Goal: Navigation & Orientation: Find specific page/section

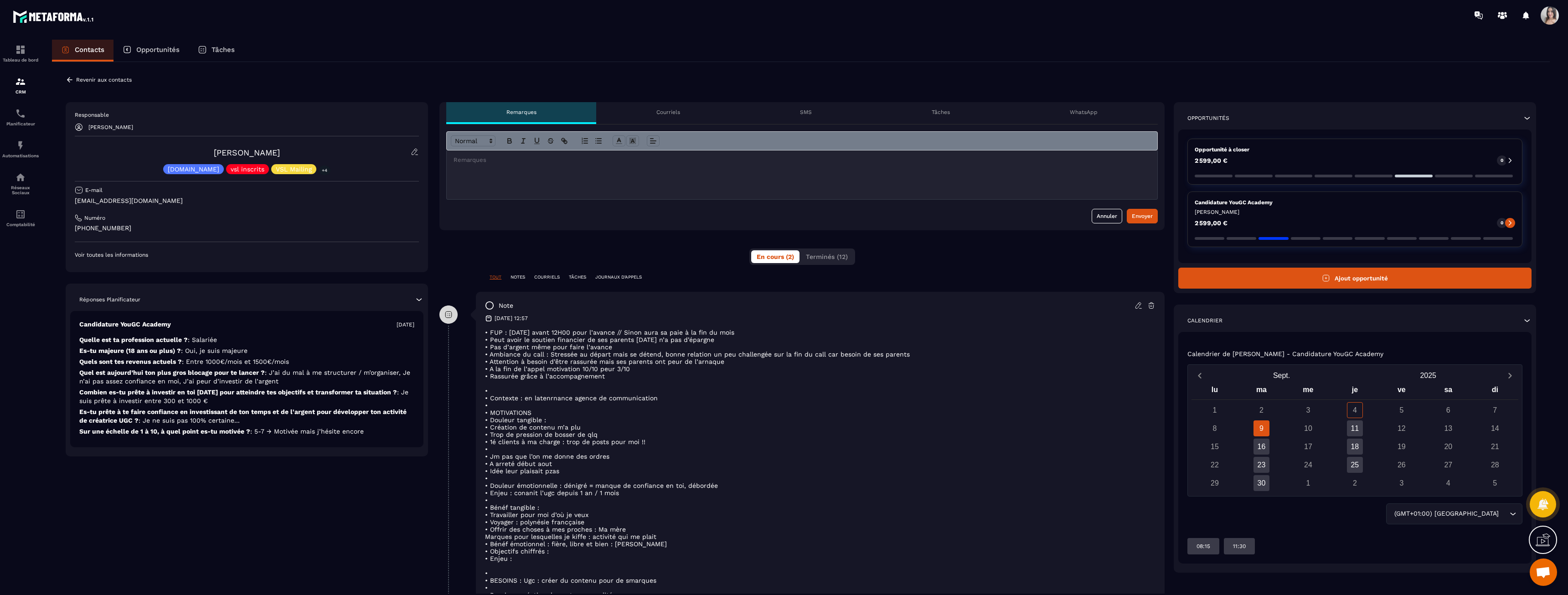
click at [627, 279] on p "JOURNAUX D'APPELS" at bounding box center [619, 277] width 46 height 7
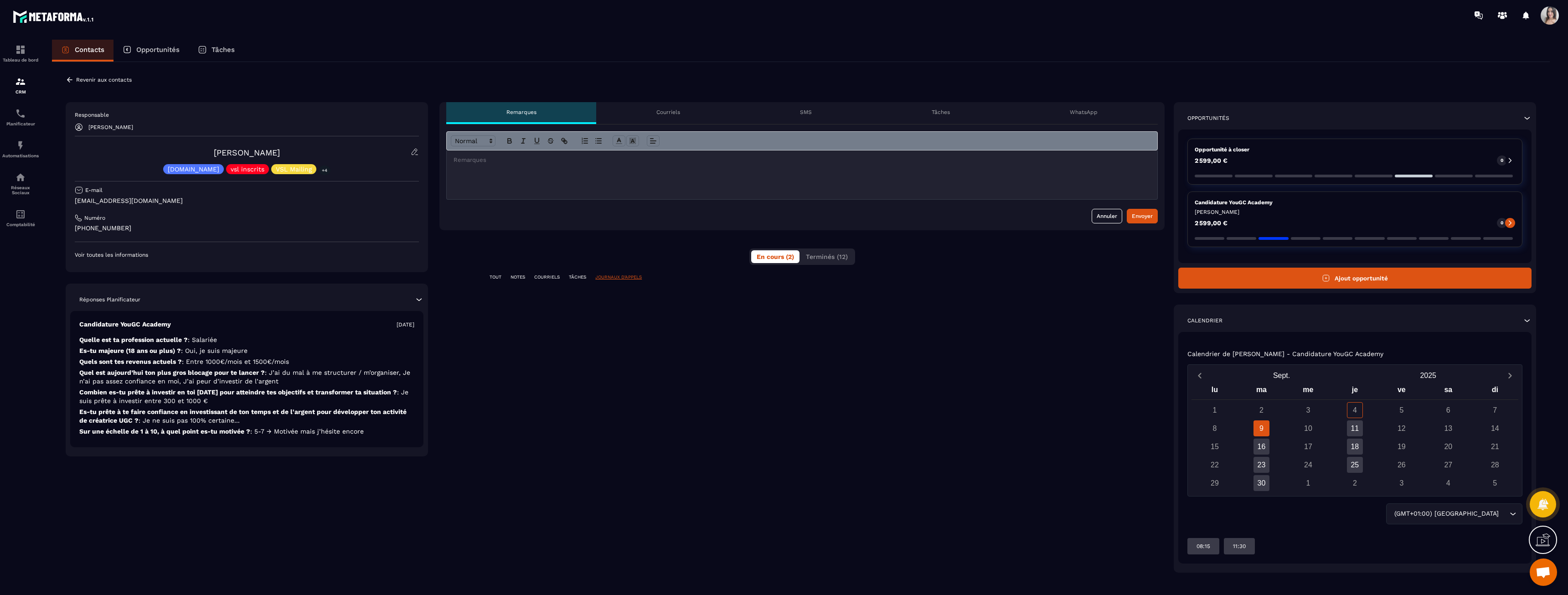
click at [582, 276] on p "TÂCHES" at bounding box center [577, 277] width 17 height 7
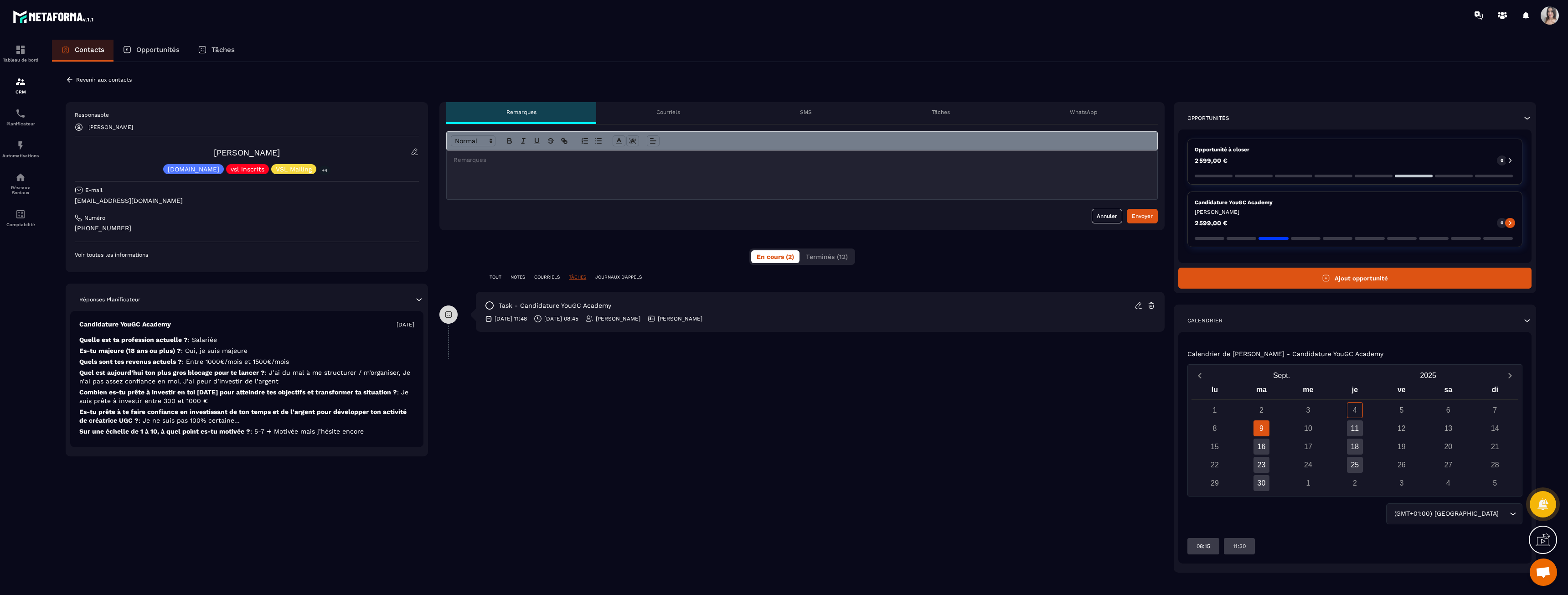
click at [495, 276] on p "TOUT" at bounding box center [495, 277] width 12 height 7
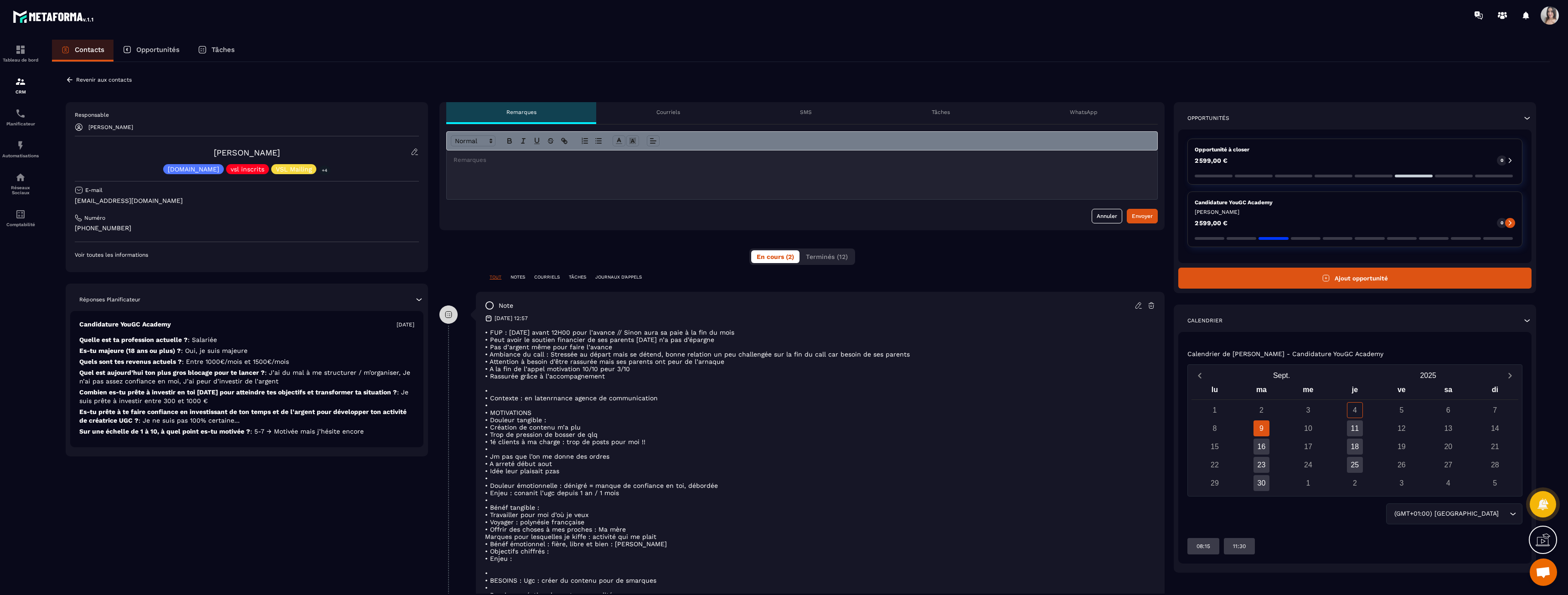
click at [621, 274] on p "JOURNAUX D'APPELS" at bounding box center [619, 277] width 46 height 7
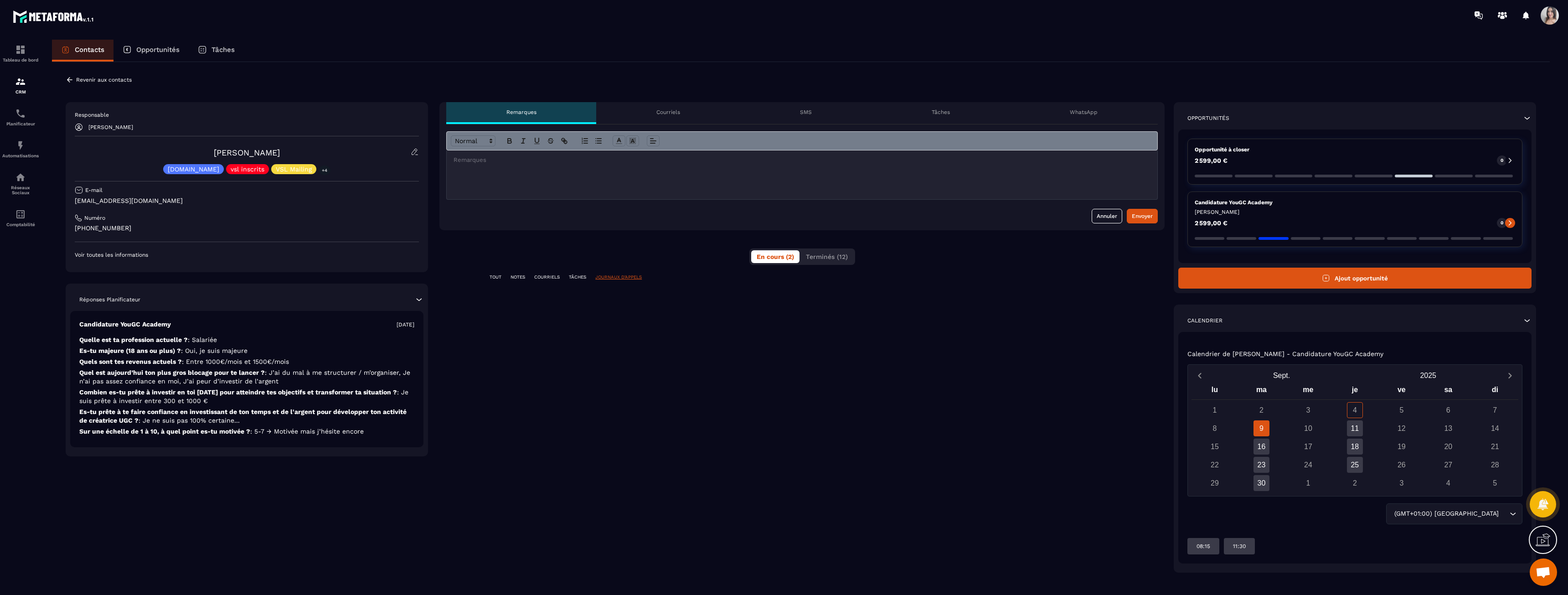
click at [581, 279] on p "TÂCHES" at bounding box center [577, 277] width 17 height 7
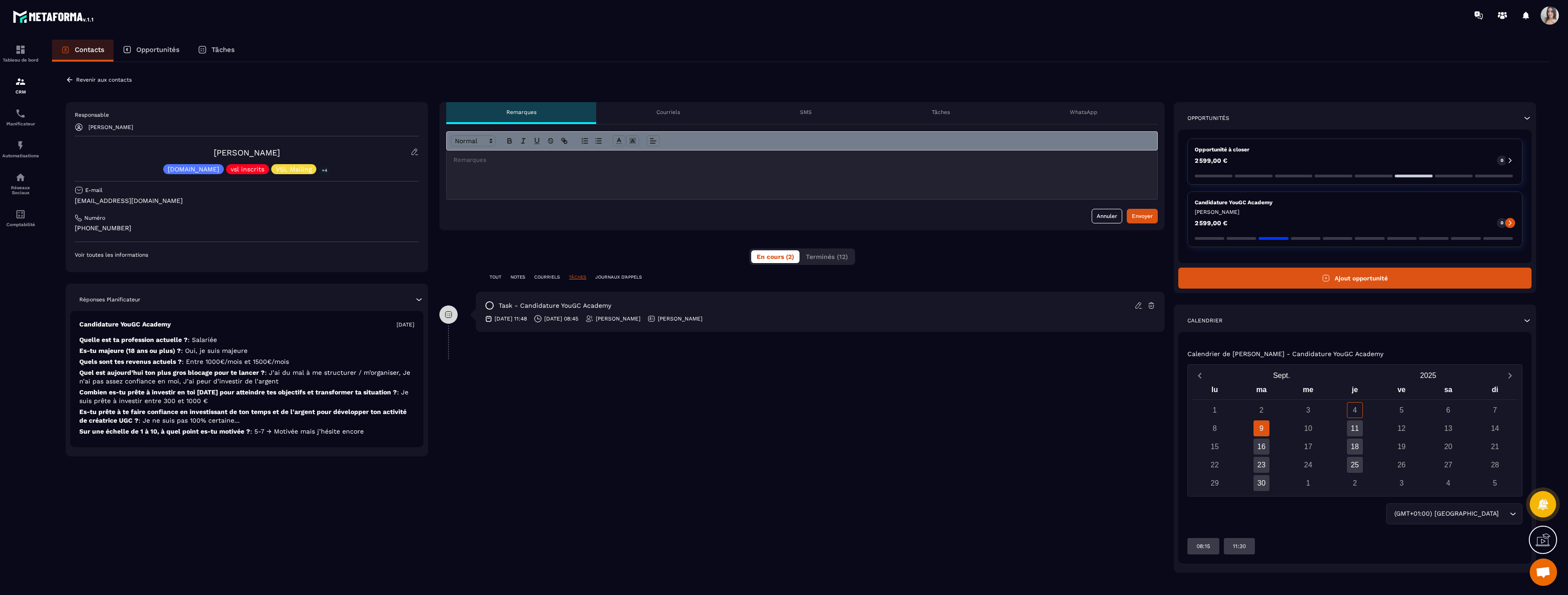
click at [551, 274] on p "COURRIELS" at bounding box center [547, 277] width 26 height 7
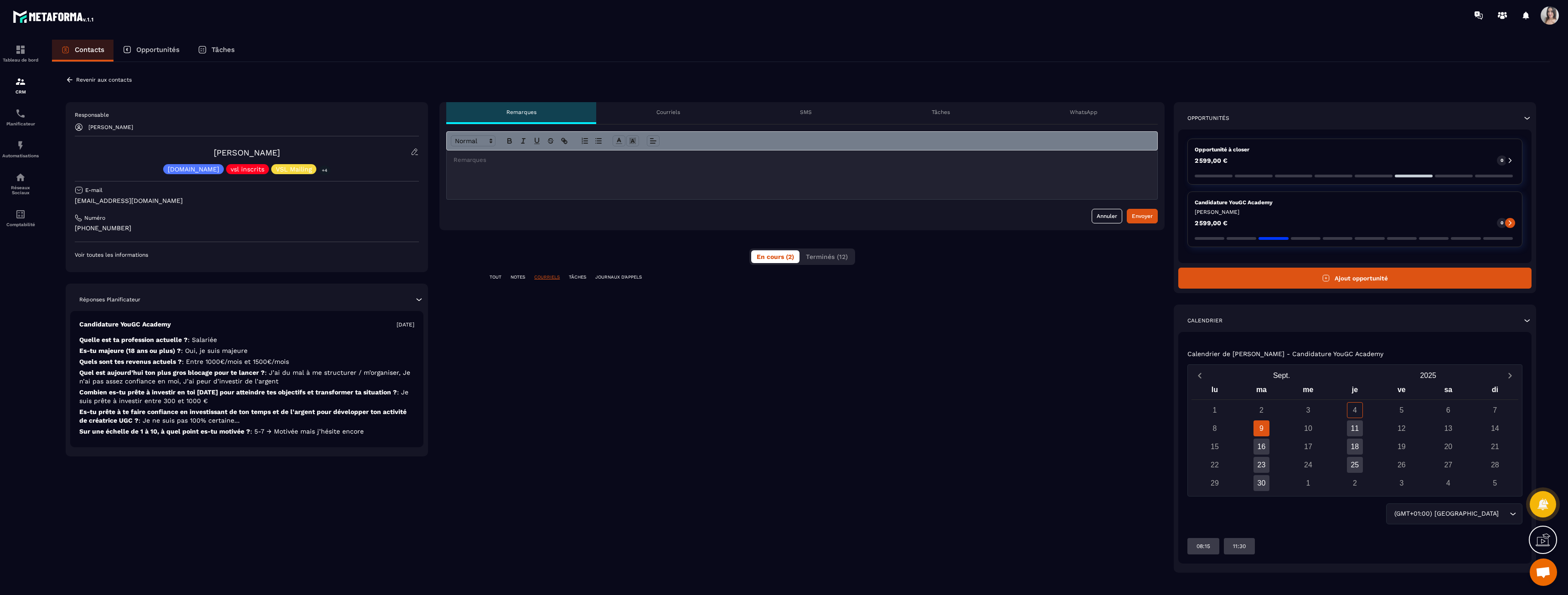
click at [518, 276] on p "NOTES" at bounding box center [518, 277] width 15 height 7
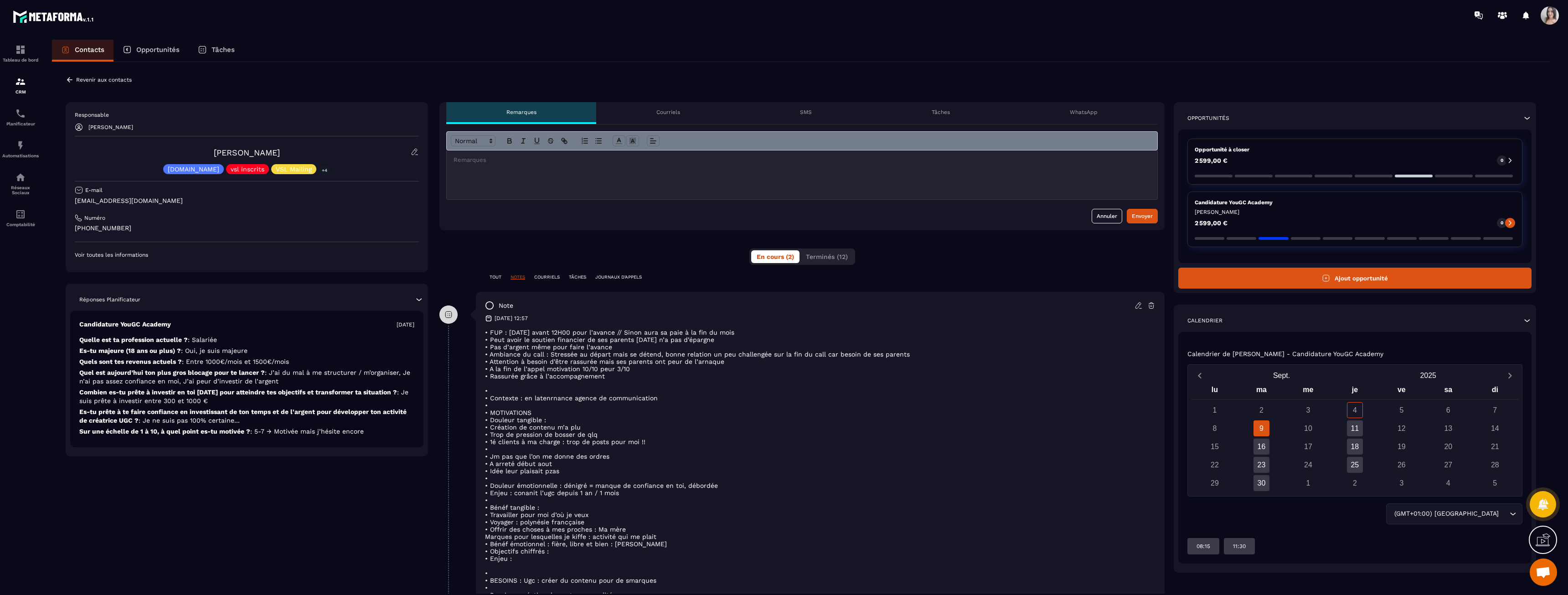
click at [498, 274] on p "TOUT" at bounding box center [495, 277] width 12 height 7
click at [851, 233] on div "**********" at bounding box center [802, 448] width 725 height 690
click at [840, 255] on span "Terminés (12)" at bounding box center [826, 257] width 42 height 7
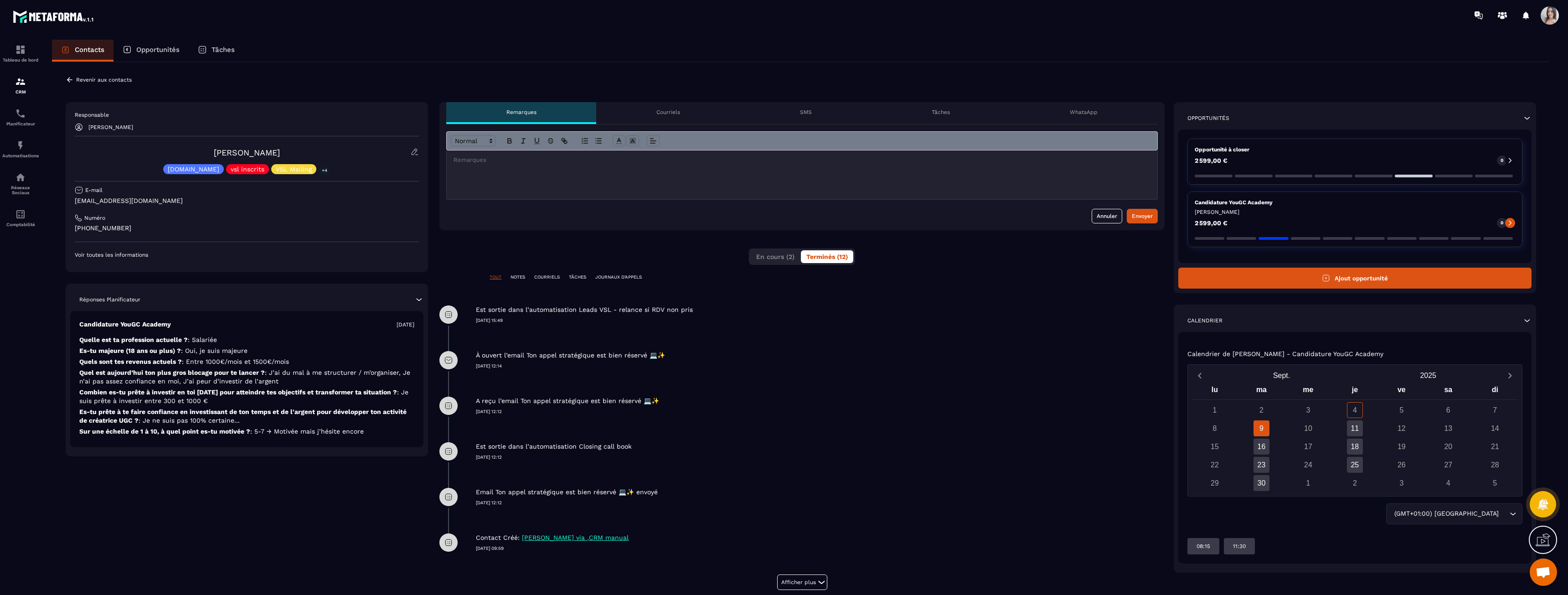
drag, startPoint x: 494, startPoint y: 495, endPoint x: 536, endPoint y: 510, distance: 44.6
click at [536, 510] on div "Email Ton appel stratégique est bien réservé 💻✨ envoyé [DATE] 12:12" at bounding box center [802, 497] width 725 height 46
drag, startPoint x: 537, startPoint y: 538, endPoint x: 648, endPoint y: 538, distance: 111.0
click at [629, 538] on p "[PERSON_NAME] via ,CRM manual" at bounding box center [575, 538] width 107 height 9
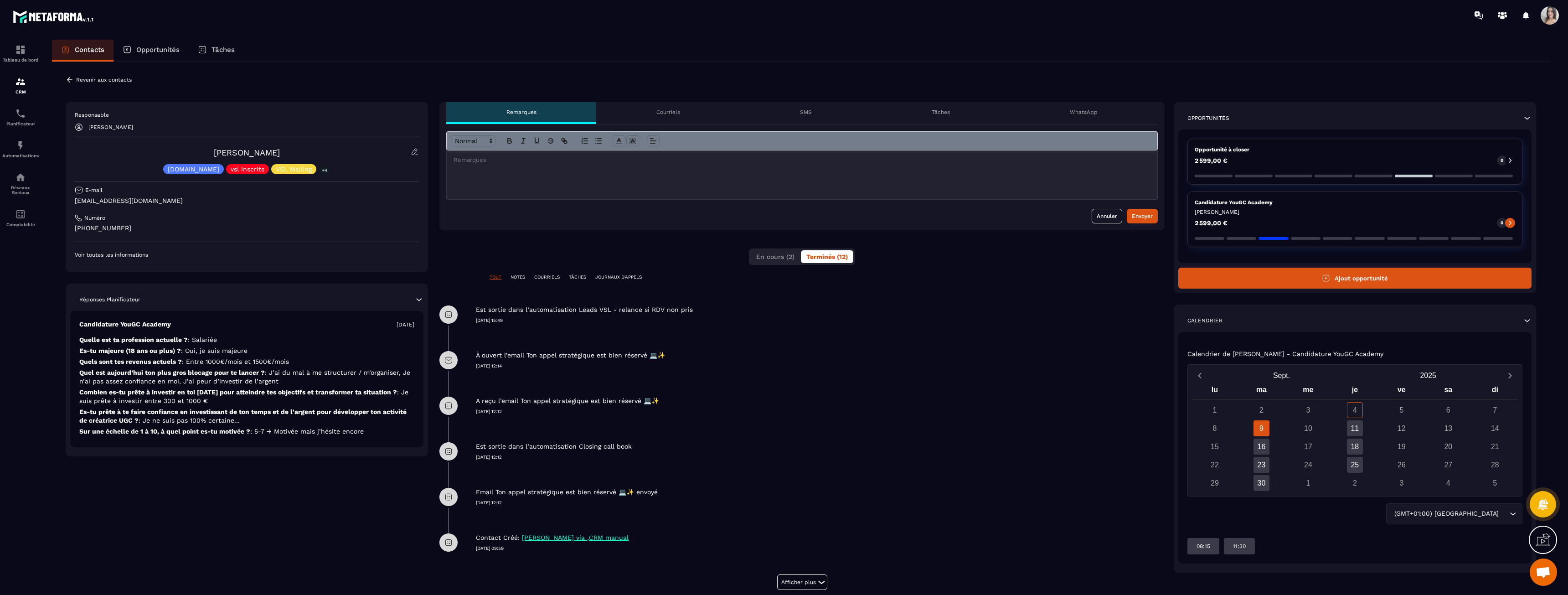
drag, startPoint x: 648, startPoint y: 538, endPoint x: 666, endPoint y: 539, distance: 18.0
click at [629, 538] on p "[PERSON_NAME] via ,CRM manual" at bounding box center [575, 538] width 107 height 9
click at [670, 539] on div "Contact Créé: [PERSON_NAME] via ,CRM manual" at bounding box center [820, 538] width 689 height 9
drag, startPoint x: 675, startPoint y: 538, endPoint x: 478, endPoint y: 540, distance: 197.0
click at [478, 540] on div "Contact Créé: [PERSON_NAME] via ,CRM manual" at bounding box center [820, 538] width 689 height 9
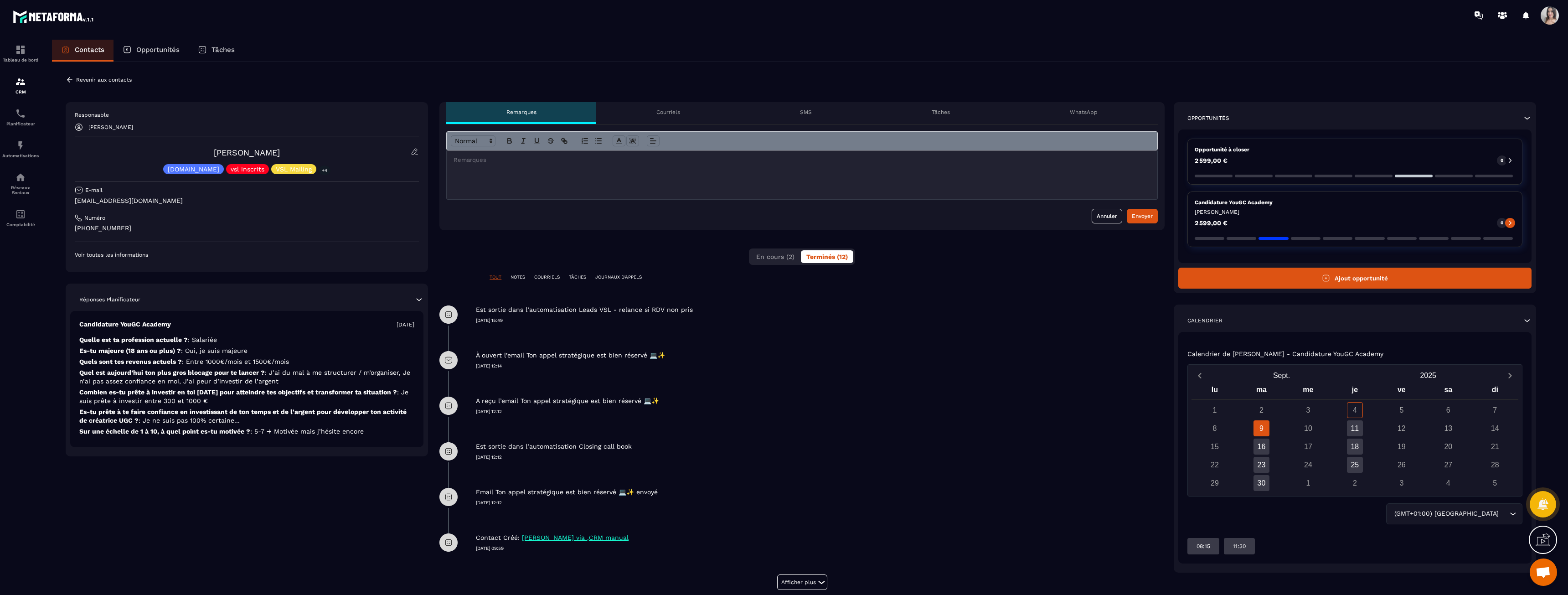
click at [478, 540] on p "Contact Créé:" at bounding box center [498, 538] width 43 height 9
drag, startPoint x: 478, startPoint y: 540, endPoint x: 691, endPoint y: 548, distance: 213.2
click at [691, 548] on div "Contact Créé: [PERSON_NAME] via ,CRM manual [DATE] 09:59" at bounding box center [820, 535] width 689 height 32
click at [691, 548] on p "[DATE] 09:59" at bounding box center [820, 549] width 689 height 7
click at [795, 586] on button "Afficher plus" at bounding box center [802, 582] width 50 height 15
